Goal: Task Accomplishment & Management: Manage account settings

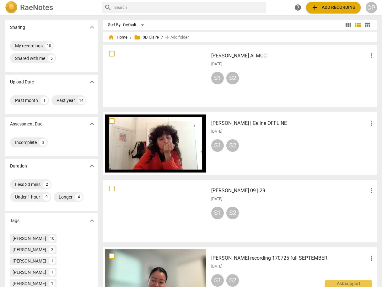
click at [260, 122] on h3 "[PERSON_NAME] | Celine OFFLINE" at bounding box center [289, 124] width 157 height 8
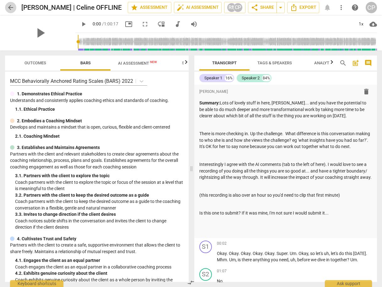
click at [11, 9] on span "arrow_back" at bounding box center [11, 8] width 8 height 8
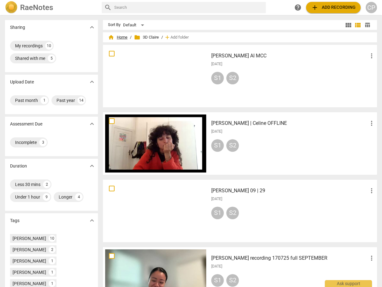
click at [119, 36] on span "home Home" at bounding box center [117, 37] width 19 height 6
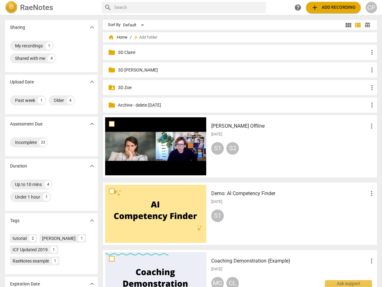
click at [225, 127] on h3 "[PERSON_NAME] Offline" at bounding box center [289, 126] width 157 height 8
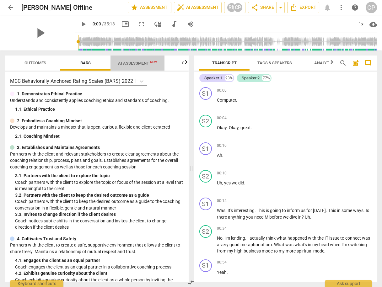
click at [135, 62] on span "AI Assessment New" at bounding box center [137, 63] width 39 height 5
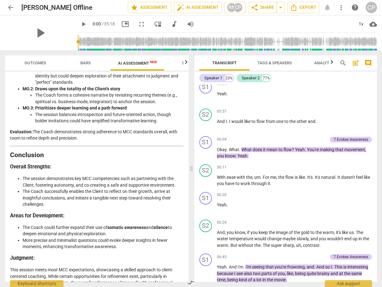
scroll to position [1245, 0]
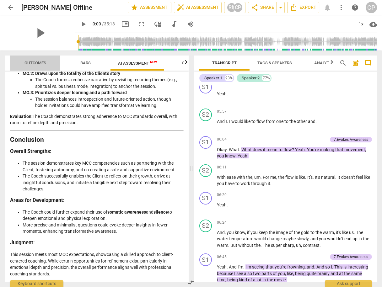
click at [35, 62] on span "Outcomes" at bounding box center [35, 63] width 22 height 5
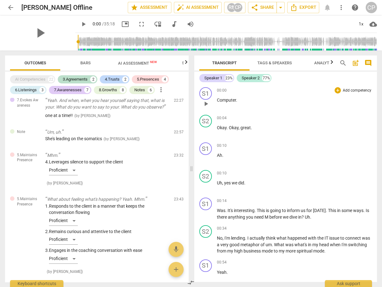
scroll to position [1039, 0]
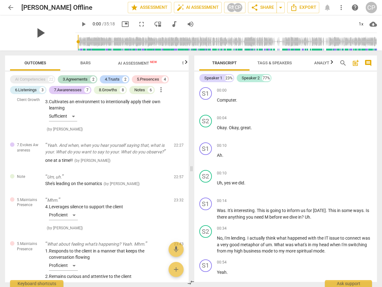
click at [34, 33] on span "play_arrow" at bounding box center [40, 33] width 16 height 16
click at [35, 45] on div "pause" at bounding box center [40, 32] width 70 height 35
click at [121, 24] on span "picture_in_picture" at bounding box center [125, 24] width 8 height 8
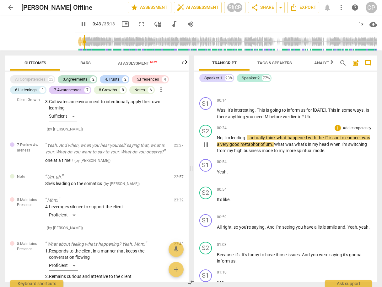
scroll to position [125, 0]
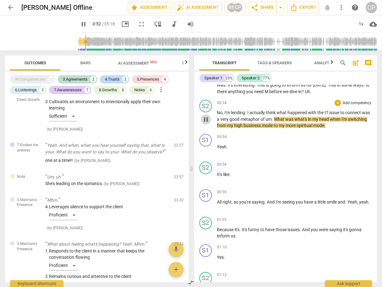
click at [205, 117] on span "pause" at bounding box center [206, 120] width 8 height 8
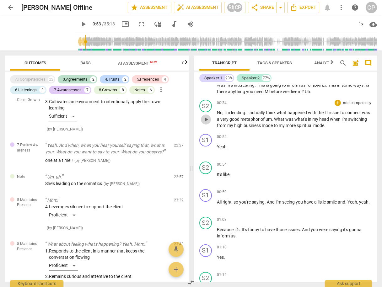
click at [207, 118] on span "play_arrow" at bounding box center [206, 120] width 8 height 8
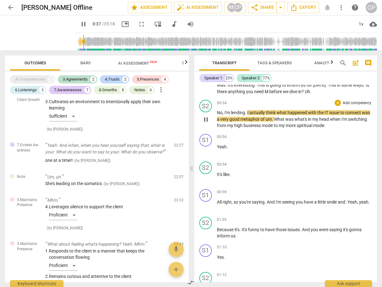
click at [205, 117] on span "pause" at bounding box center [206, 120] width 8 height 8
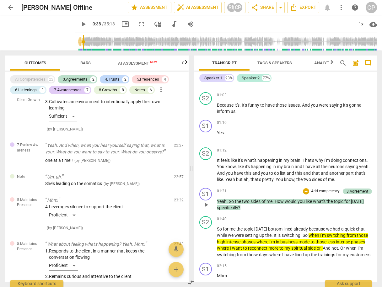
scroll to position [251, 0]
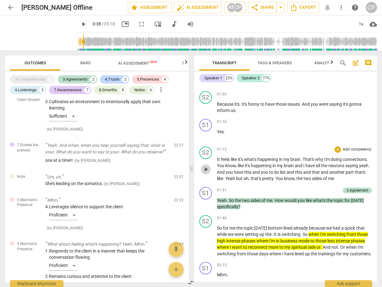
click at [205, 166] on span "play_arrow" at bounding box center [206, 170] width 8 height 8
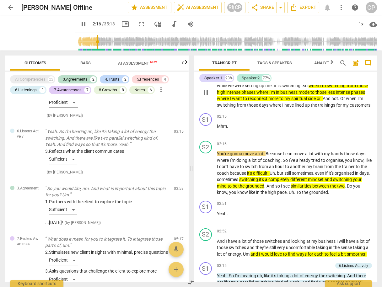
scroll to position [402, 0]
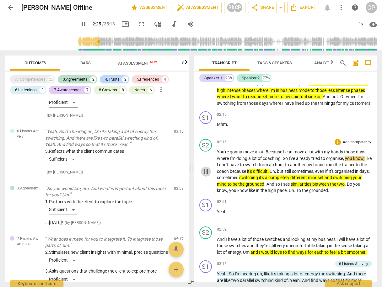
click at [206, 174] on span "pause" at bounding box center [206, 172] width 8 height 8
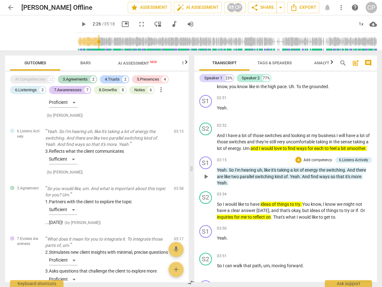
scroll to position [527, 0]
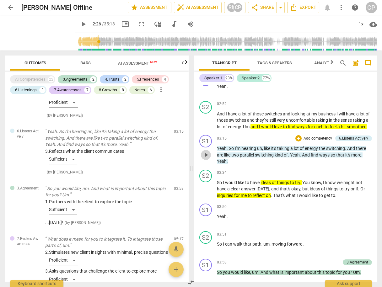
click at [207, 159] on span "play_arrow" at bounding box center [206, 155] width 8 height 8
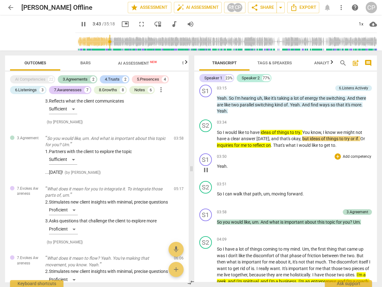
scroll to position [552, 0]
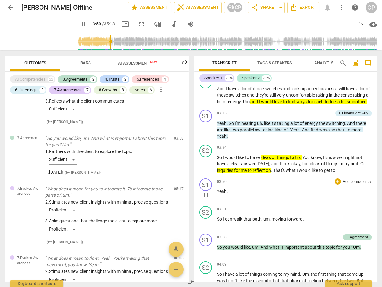
click at [205, 199] on span "pause" at bounding box center [206, 195] width 8 height 8
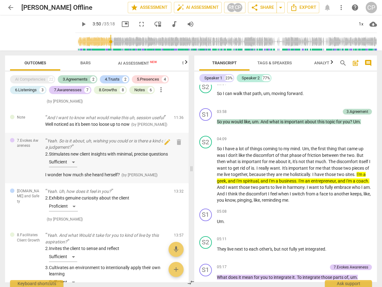
scroll to position [527, 0]
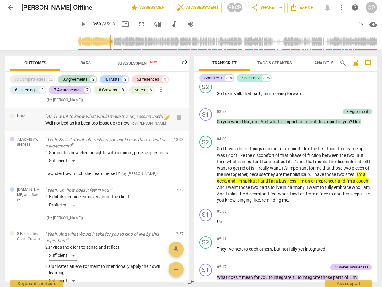
click at [115, 125] on span "Well noticed as it's been too loose up to now" at bounding box center [87, 122] width 84 height 5
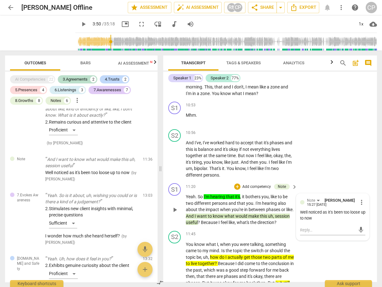
scroll to position [1937, 0]
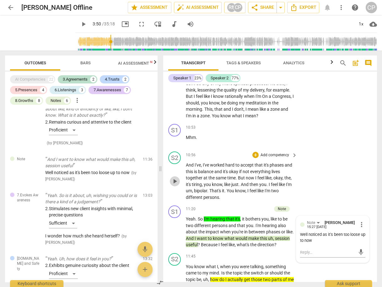
click at [175, 185] on span "play_arrow" at bounding box center [175, 182] width 8 height 8
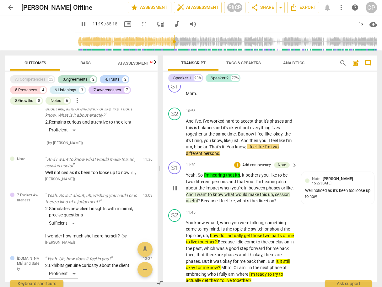
scroll to position [1987, 0]
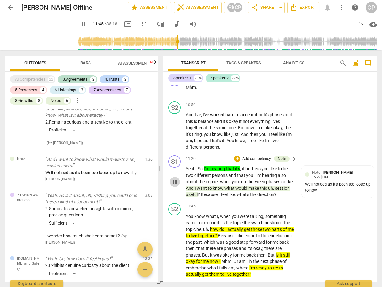
click at [175, 186] on span "pause" at bounding box center [175, 182] width 8 height 8
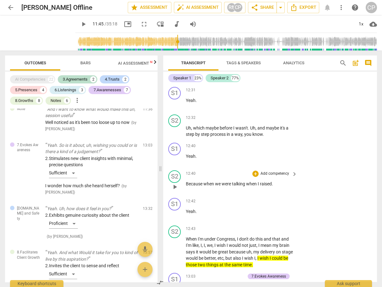
scroll to position [2187, 0]
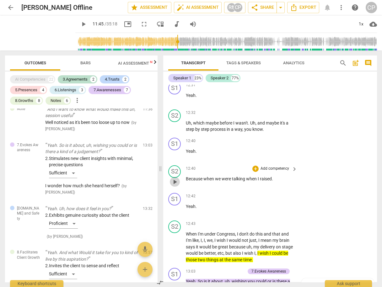
click at [174, 186] on span "play_arrow" at bounding box center [175, 182] width 8 height 8
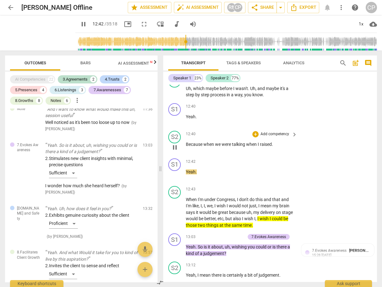
scroll to position [2263, 0]
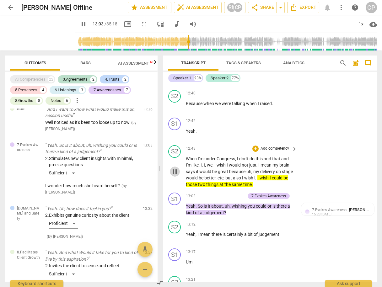
click at [173, 175] on span "pause" at bounding box center [175, 172] width 8 height 8
click at [175, 213] on span "play_arrow" at bounding box center [175, 210] width 8 height 8
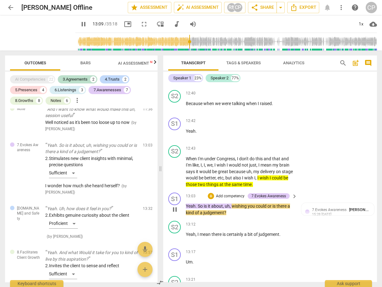
scroll to position [2288, 0]
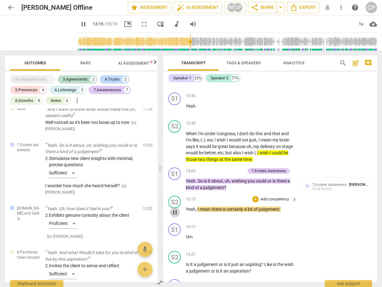
click at [176, 216] on span "pause" at bounding box center [175, 213] width 8 height 8
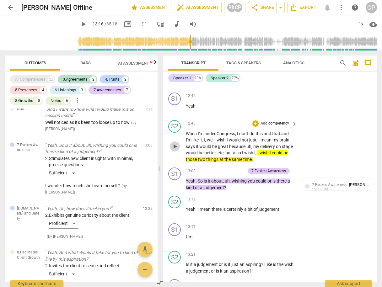
click at [173, 150] on span "play_arrow" at bounding box center [175, 147] width 8 height 8
click at [174, 150] on span "pause" at bounding box center [175, 147] width 8 height 8
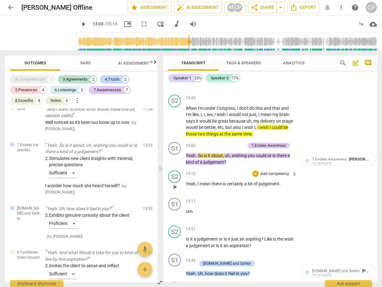
scroll to position [2313, 0]
click at [173, 191] on span "play_arrow" at bounding box center [175, 188] width 8 height 8
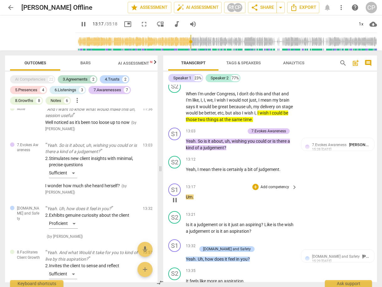
scroll to position [2338, 0]
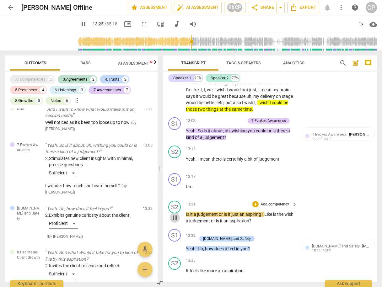
click at [175, 221] on span "pause" at bounding box center [175, 218] width 8 height 8
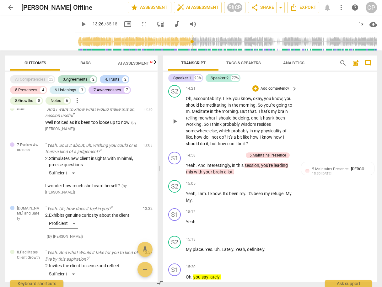
scroll to position [2715, 0]
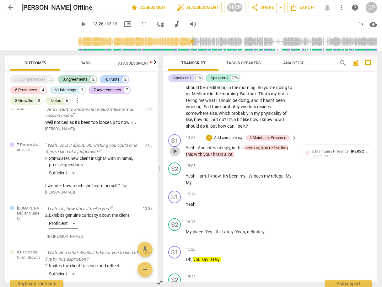
click at [175, 155] on span "play_arrow" at bounding box center [175, 151] width 8 height 8
click at [175, 183] on span "pause" at bounding box center [175, 180] width 8 height 8
type input "912"
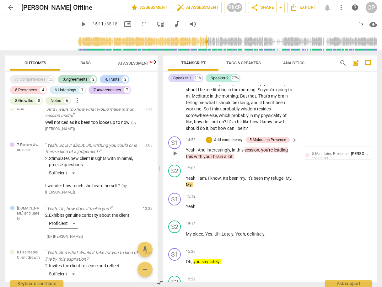
scroll to position [2689, 0]
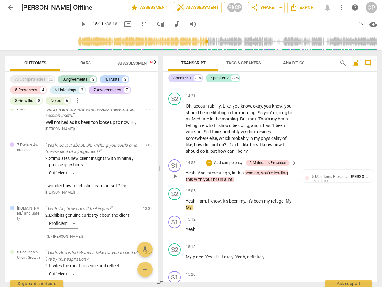
drag, startPoint x: 184, startPoint y: 178, endPoint x: 241, endPoint y: 187, distance: 57.5
click at [245, 185] on div "S1 play_arrow pause 14:58 + Add competency 5.Maintains Presence keyboard_arrow_…" at bounding box center [270, 171] width 214 height 28
drag, startPoint x: 231, startPoint y: 185, endPoint x: 182, endPoint y: 176, distance: 49.5
click at [182, 176] on div "S1 play_arrow pause 14:58 + Add competency 5.Maintains Presence keyboard_arrow_…" at bounding box center [270, 171] width 214 height 28
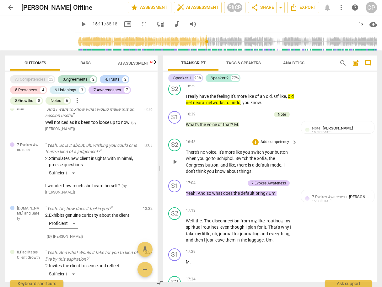
scroll to position [3116, 0]
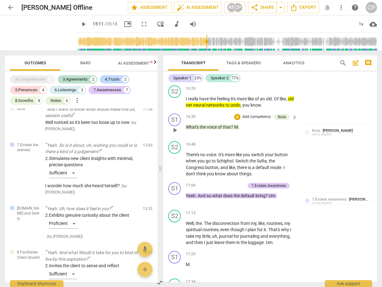
click at [221, 130] on span "of" at bounding box center [220, 127] width 5 height 5
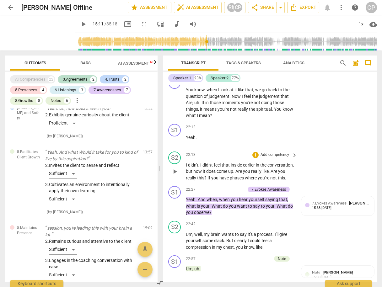
scroll to position [4271, 0]
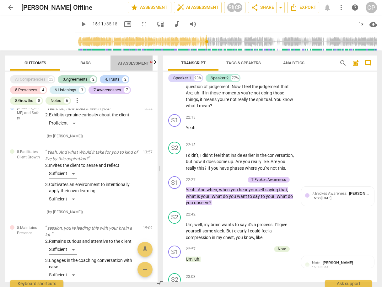
click at [135, 65] on span "AI Assessment New" at bounding box center [137, 63] width 39 height 5
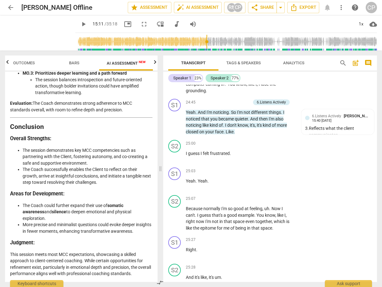
scroll to position [4622, 0]
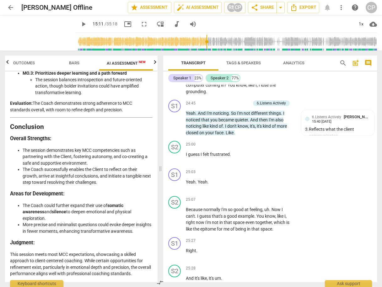
click at [10, 5] on span "arrow_back" at bounding box center [11, 8] width 8 height 8
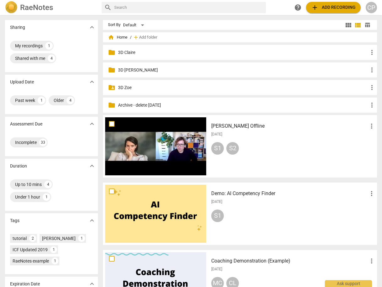
click at [168, 106] on p "Archive - delete [DATE]" at bounding box center [243, 105] width 250 height 7
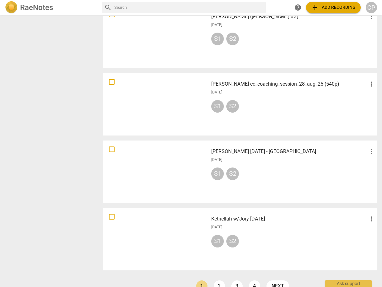
scroll to position [389, 0]
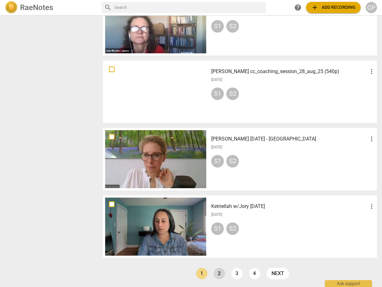
click at [215, 274] on link "2" at bounding box center [219, 273] width 11 height 11
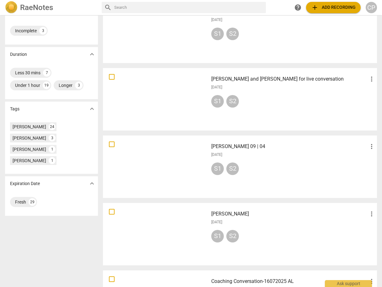
scroll to position [125, 0]
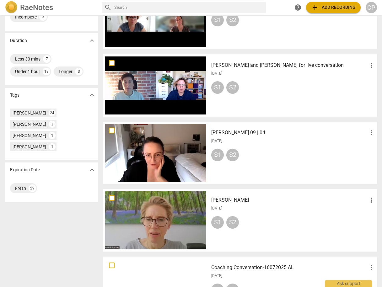
click at [225, 66] on h3 "[PERSON_NAME] and [PERSON_NAME] for live conversation" at bounding box center [289, 65] width 157 height 8
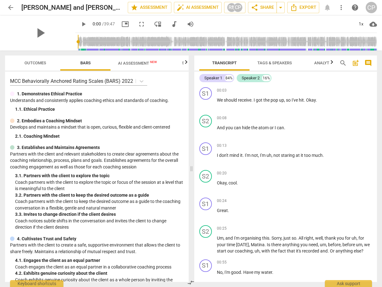
click at [132, 63] on span "AI Assessment New" at bounding box center [137, 63] width 39 height 5
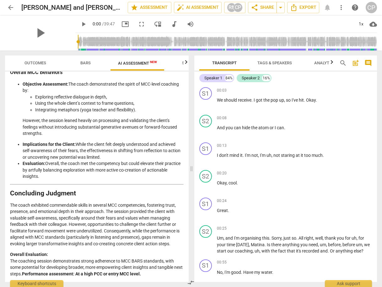
scroll to position [839, 0]
click at [10, 7] on span "arrow_back" at bounding box center [11, 8] width 8 height 8
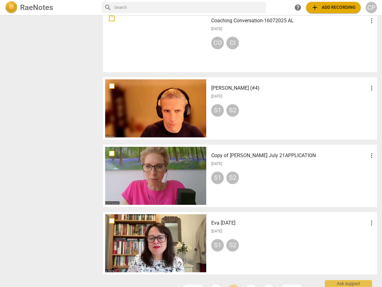
scroll to position [389, 0]
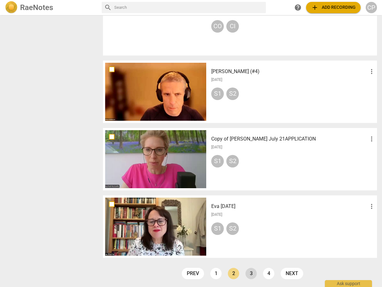
click at [249, 274] on link "3" at bounding box center [250, 273] width 11 height 11
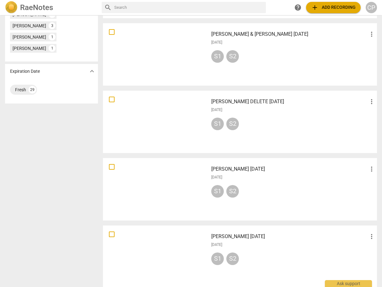
scroll to position [226, 0]
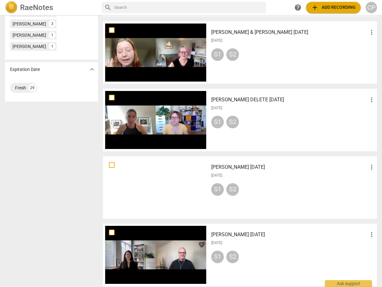
click at [227, 99] on h3 "[PERSON_NAME] DELETE [DATE]" at bounding box center [289, 100] width 157 height 8
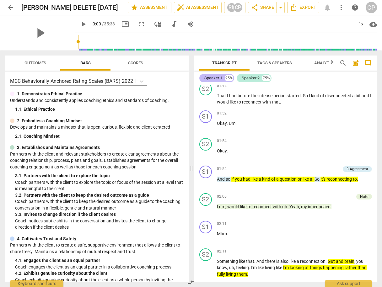
scroll to position [351, 0]
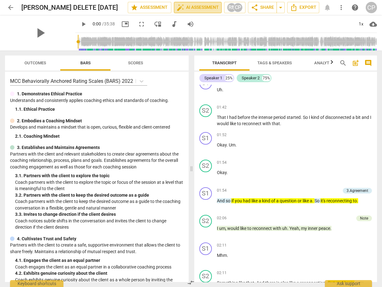
click at [193, 6] on span "auto_fix_high AI Assessment" at bounding box center [198, 8] width 42 height 8
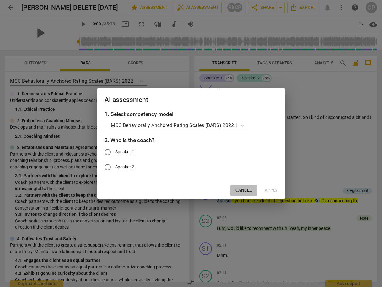
click at [242, 191] on span "Cancel" at bounding box center [243, 190] width 17 height 6
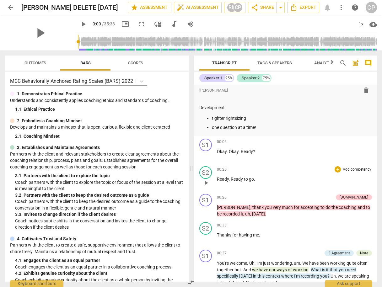
scroll to position [75, 0]
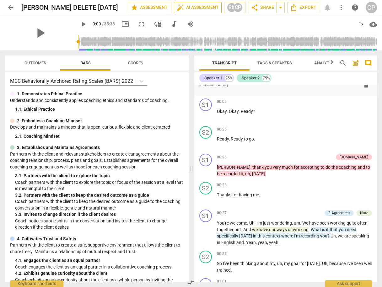
click at [202, 7] on span "auto_fix_high AI Assessment" at bounding box center [198, 8] width 42 height 8
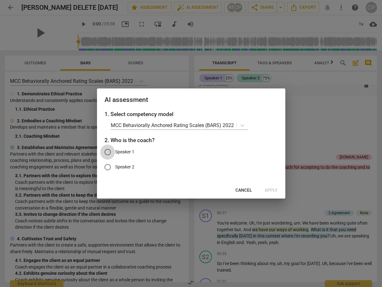
click at [108, 152] on input "Speaker 1" at bounding box center [107, 152] width 15 height 15
radio input "true"
click at [275, 192] on span "Apply" at bounding box center [270, 190] width 13 height 6
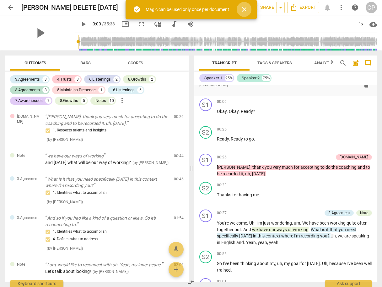
click at [247, 12] on span "close" at bounding box center [244, 10] width 8 height 8
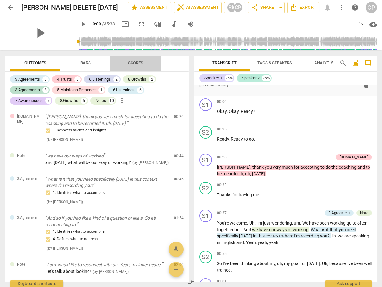
click at [135, 67] on span "Scores" at bounding box center [135, 63] width 30 height 8
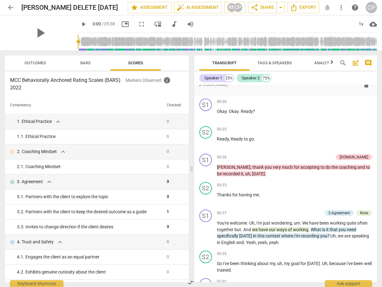
click at [340, 5] on span "more_vert" at bounding box center [341, 8] width 8 height 8
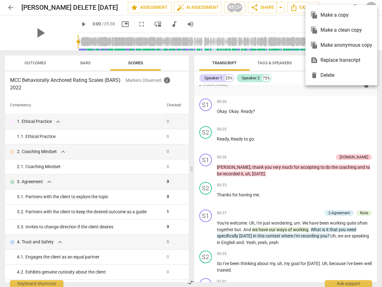
click at [344, 16] on div "file_copy Make a copy" at bounding box center [341, 15] width 62 height 15
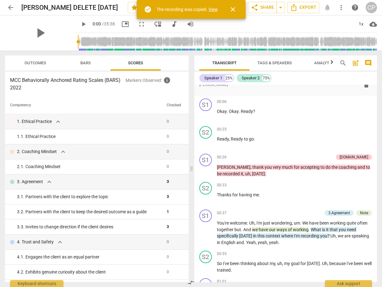
click at [211, 10] on link "View" at bounding box center [212, 9] width 9 height 5
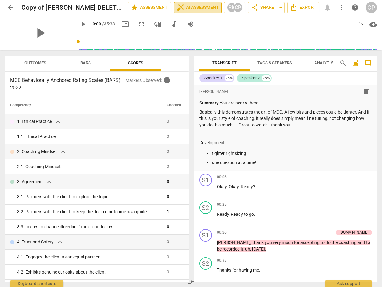
click at [200, 7] on span "auto_fix_high AI Assessment" at bounding box center [198, 8] width 42 height 8
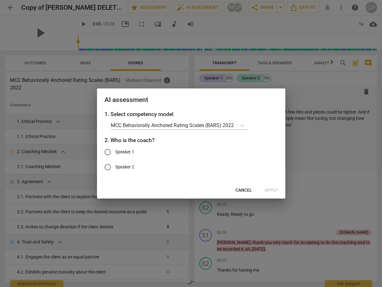
click at [108, 150] on input "Speaker 1" at bounding box center [107, 152] width 15 height 15
radio input "true"
click at [273, 190] on span "Apply" at bounding box center [270, 190] width 13 height 6
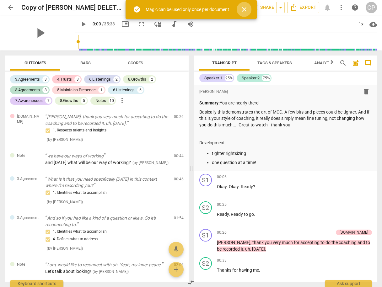
click at [247, 12] on span "close" at bounding box center [244, 10] width 8 height 8
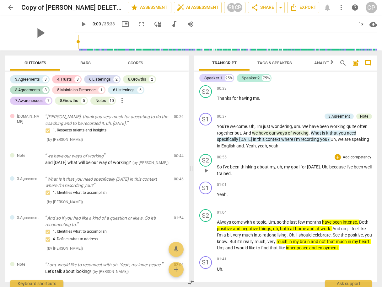
scroll to position [176, 0]
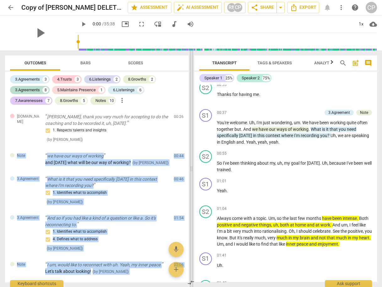
drag, startPoint x: 186, startPoint y: 112, endPoint x: 191, endPoint y: 128, distance: 16.7
click at [191, 128] on div "Outcomes Bars Scores 3.Agreements 3 4.Trusts 3 6.Listenings 2 8.Growths 2 3.Agr…" at bounding box center [191, 169] width 382 height 237
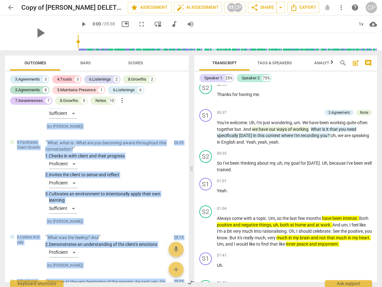
scroll to position [2163, 0]
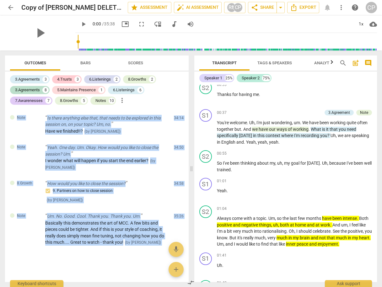
click at [105, 264] on div at bounding box center [97, 272] width 184 height 20
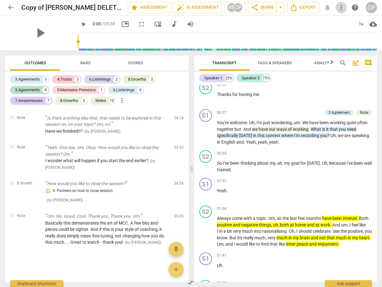
click at [342, 7] on span "more_vert" at bounding box center [341, 8] width 8 height 8
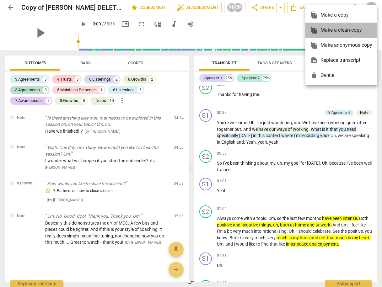
click at [334, 29] on div "file_copy Make a clean copy" at bounding box center [341, 30] width 62 height 15
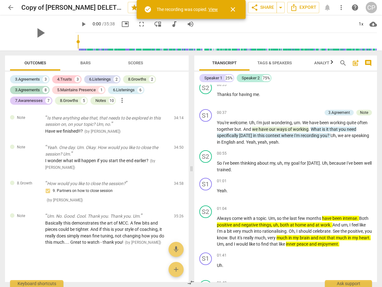
click at [213, 7] on link "View" at bounding box center [212, 9] width 9 height 5
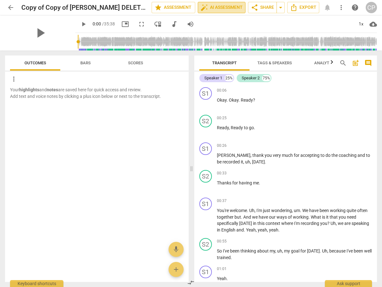
click at [231, 6] on span "auto_fix_high AI Assessment" at bounding box center [221, 8] width 42 height 8
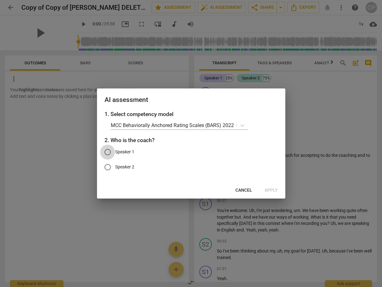
click at [109, 153] on input "Speaker 1" at bounding box center [107, 152] width 15 height 15
radio input "true"
click at [271, 188] on span "Apply" at bounding box center [270, 190] width 13 height 6
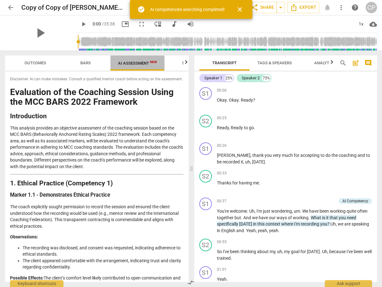
click at [137, 64] on span "AI Assessment New" at bounding box center [137, 63] width 39 height 5
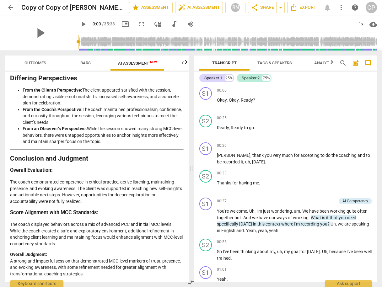
scroll to position [1302, 0]
click at [11, 6] on span "arrow_back" at bounding box center [11, 8] width 8 height 8
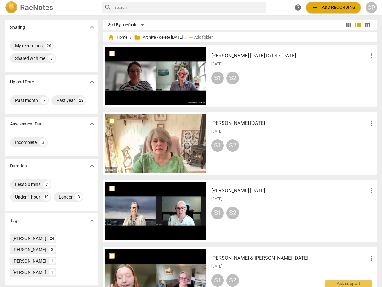
click at [121, 36] on span "home Home" at bounding box center [117, 37] width 19 height 6
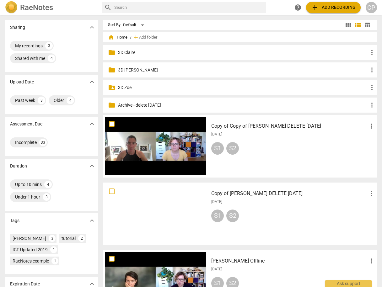
click at [131, 52] on p "3D Claire" at bounding box center [243, 52] width 250 height 7
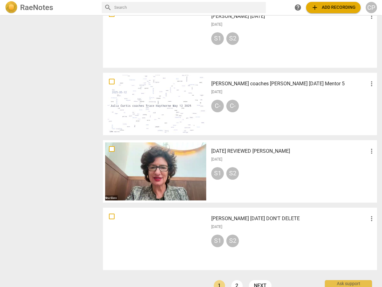
scroll to position [264, 0]
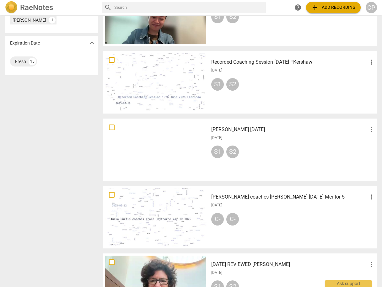
click at [126, 8] on input "text" at bounding box center [188, 8] width 149 height 10
type input "[PERSON_NAME]"
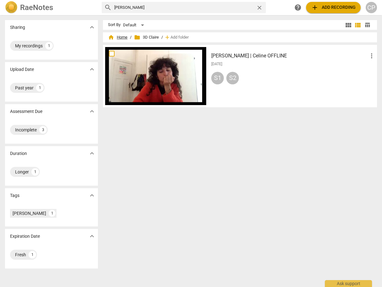
click at [124, 35] on span "home Home" at bounding box center [117, 37] width 19 height 6
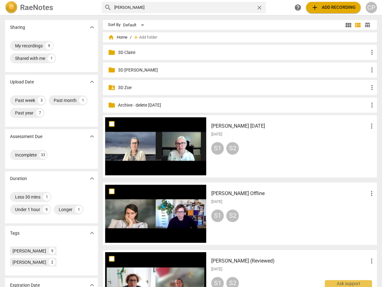
click at [127, 7] on input "[PERSON_NAME]" at bounding box center [183, 8] width 139 height 10
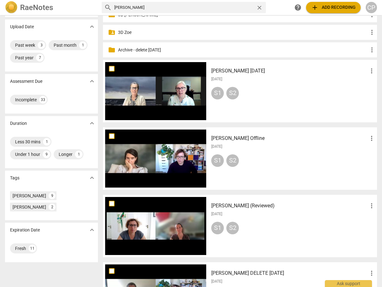
scroll to position [100, 0]
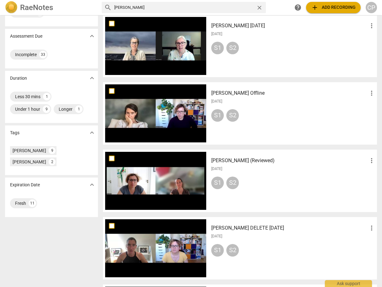
click at [223, 161] on h3 "[PERSON_NAME] (Reviewed)" at bounding box center [289, 161] width 157 height 8
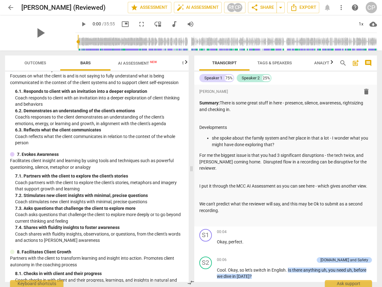
scroll to position [468, 0]
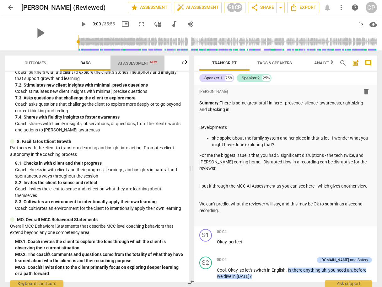
click at [133, 67] on span "AI Assessment New" at bounding box center [137, 62] width 54 height 9
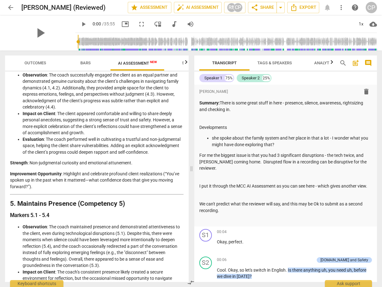
scroll to position [515, 0]
click at [10, 7] on span "arrow_back" at bounding box center [11, 8] width 8 height 8
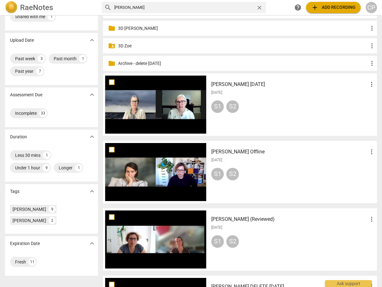
scroll to position [100, 0]
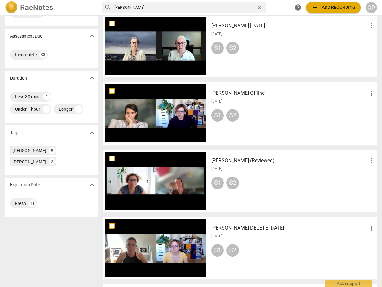
click at [369, 159] on span "more_vert" at bounding box center [372, 161] width 8 height 8
click at [247, 160] on div at bounding box center [191, 143] width 382 height 287
click at [236, 160] on h3 "[PERSON_NAME] (Reviewed)" at bounding box center [289, 161] width 157 height 8
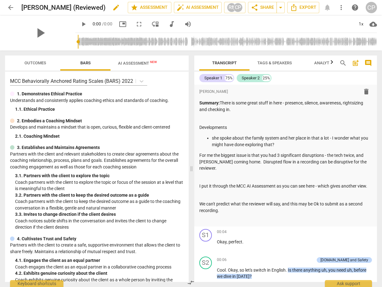
click at [112, 8] on span "edit" at bounding box center [116, 8] width 8 height 8
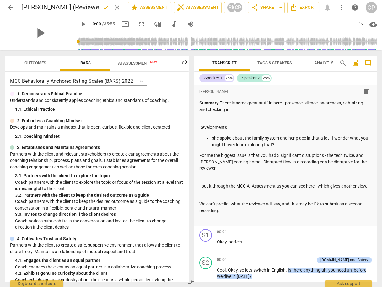
drag, startPoint x: 78, startPoint y: 7, endPoint x: 71, endPoint y: 9, distance: 7.7
click at [71, 9] on input "[PERSON_NAME] (Reviewed)" at bounding box center [60, 8] width 79 height 12
click at [83, 5] on input "[PERSON_NAME] (Reviewed)" at bounding box center [60, 8] width 79 height 12
type input "[PERSON_NAME] (Reviewed) DO NOT DELETE"
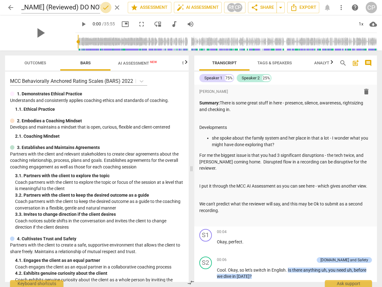
scroll to position [0, 0]
click at [105, 9] on span "done" at bounding box center [106, 8] width 8 height 8
click at [341, 62] on span "search" at bounding box center [343, 63] width 8 height 8
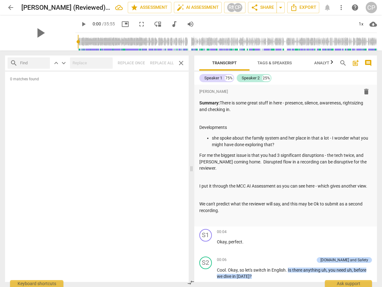
click at [182, 61] on span "close" at bounding box center [181, 63] width 8 height 8
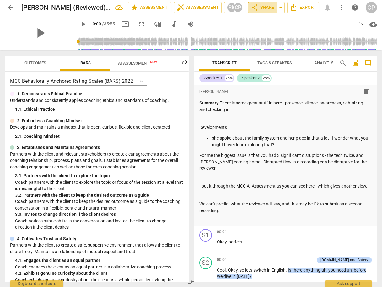
click at [264, 8] on span "share Share" at bounding box center [262, 8] width 23 height 8
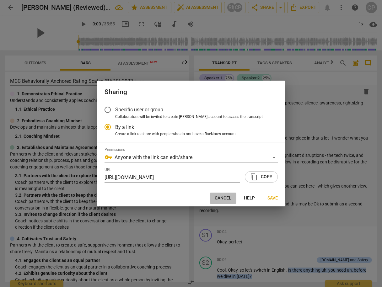
click at [221, 200] on span "Cancel" at bounding box center [223, 198] width 17 height 6
radio input "false"
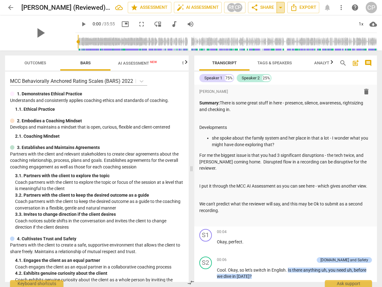
click at [280, 9] on span "arrow_drop_down" at bounding box center [281, 8] width 8 height 8
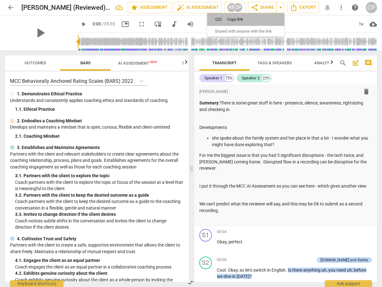
click at [248, 19] on span "Copy link" at bounding box center [249, 19] width 45 height 6
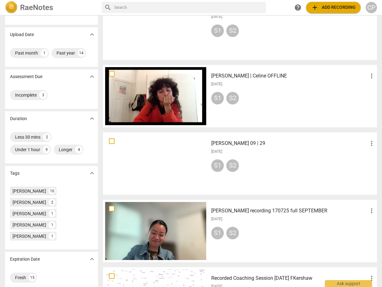
scroll to position [50, 0]
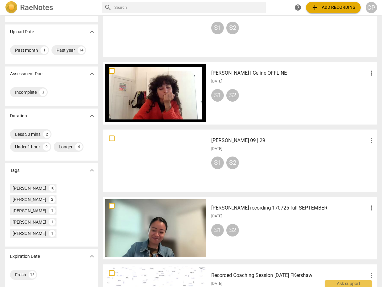
click at [231, 72] on h3 "[PERSON_NAME] | Celine OFFLINE" at bounding box center [289, 73] width 157 height 8
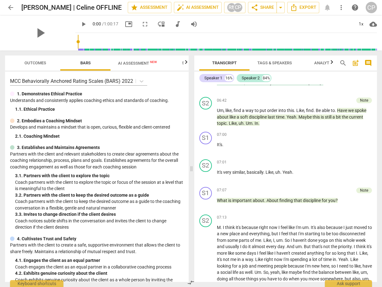
scroll to position [903, 0]
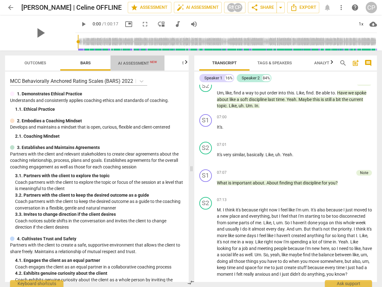
click at [135, 64] on span "AI Assessment New" at bounding box center [137, 63] width 39 height 5
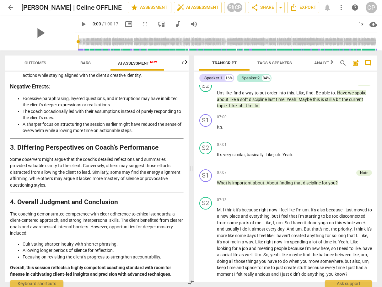
scroll to position [1212, 0]
